Goal: Task Accomplishment & Management: Manage account settings

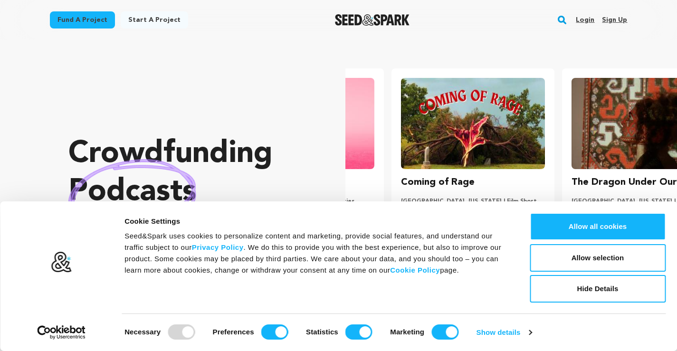
scroll to position [0, 178]
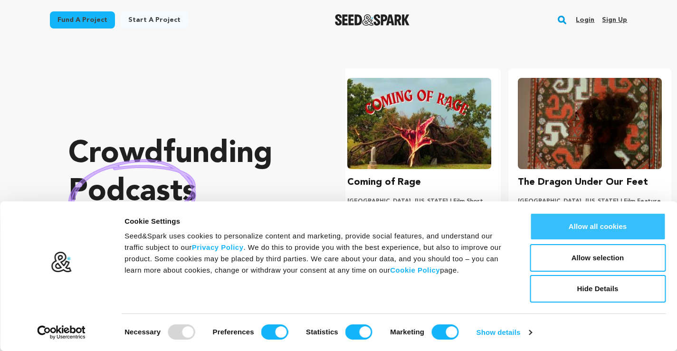
click at [585, 224] on button "Allow all cookies" at bounding box center [598, 227] width 136 height 28
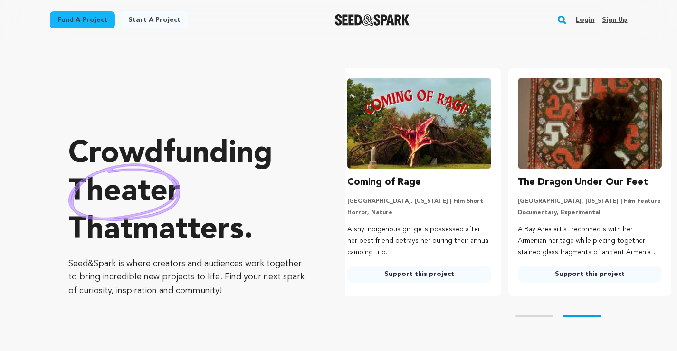
click at [608, 17] on link "Sign up" at bounding box center [614, 19] width 25 height 15
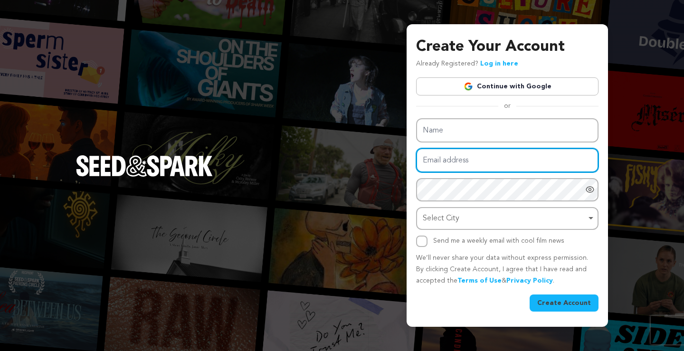
type input "[EMAIL_ADDRESS][DOMAIN_NAME]"
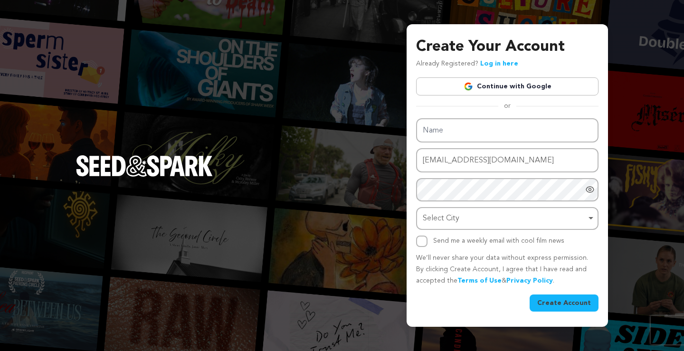
click at [492, 63] on div "Create Your Account Already Registered? Log in here Continue with Google or eyJ…" at bounding box center [507, 174] width 183 height 276
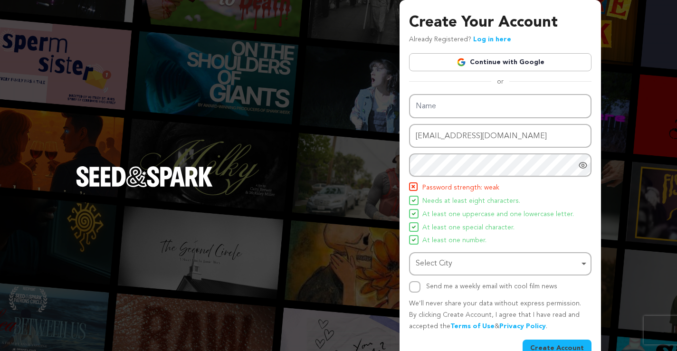
click at [495, 38] on link "Log in here" at bounding box center [492, 39] width 38 height 7
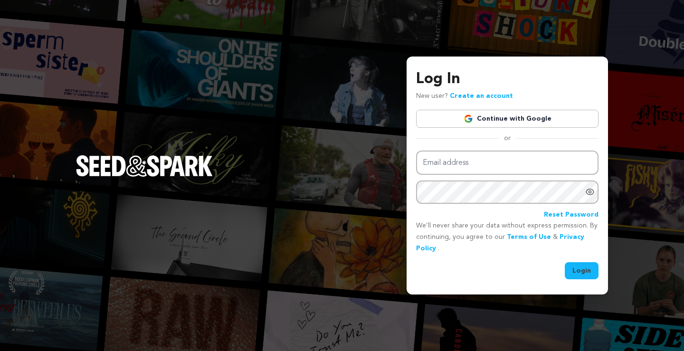
type input "[EMAIL_ADDRESS][DOMAIN_NAME]"
click at [577, 268] on button "Login" at bounding box center [582, 270] width 34 height 17
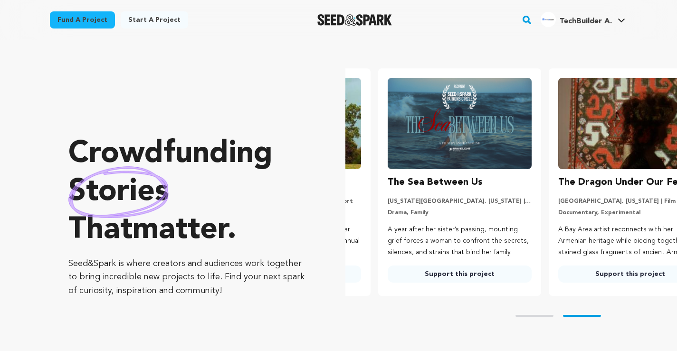
scroll to position [0, 178]
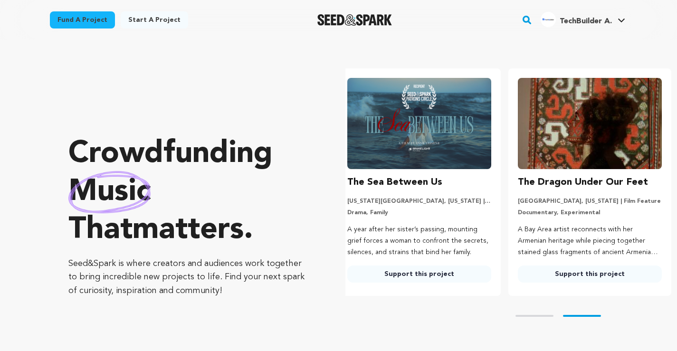
click at [582, 18] on span "TechBuilder A." at bounding box center [586, 22] width 52 height 8
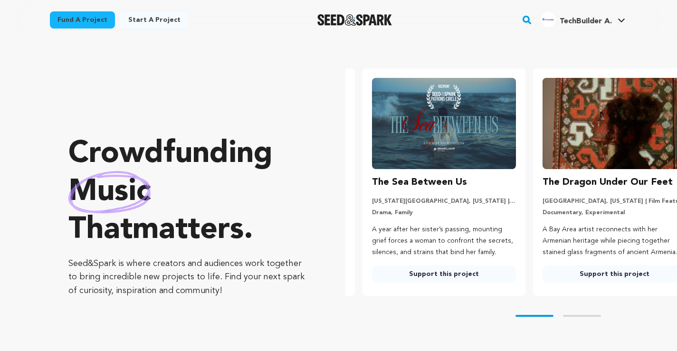
scroll to position [0, 29]
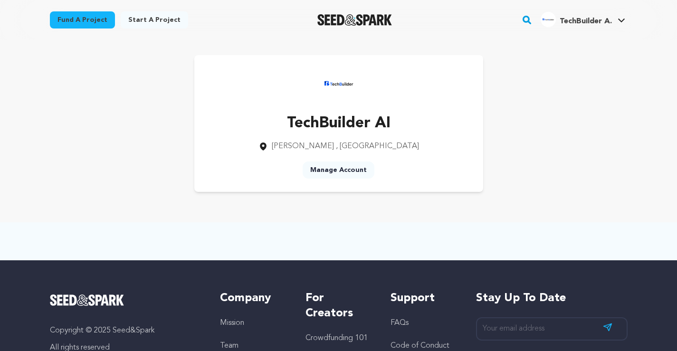
click at [336, 169] on link "Manage Account" at bounding box center [339, 170] width 72 height 17
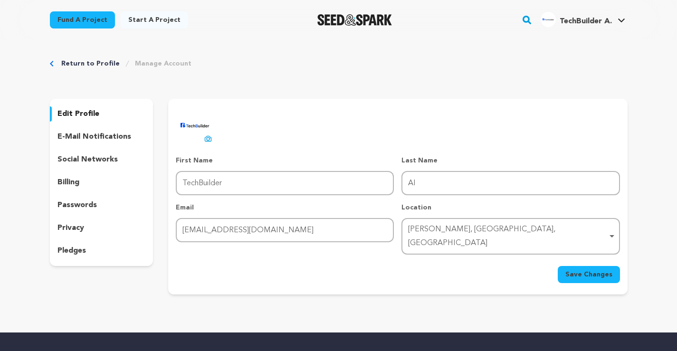
click at [591, 14] on div "TechBuilder A." at bounding box center [576, 19] width 71 height 15
